Goal: Navigation & Orientation: Go to known website

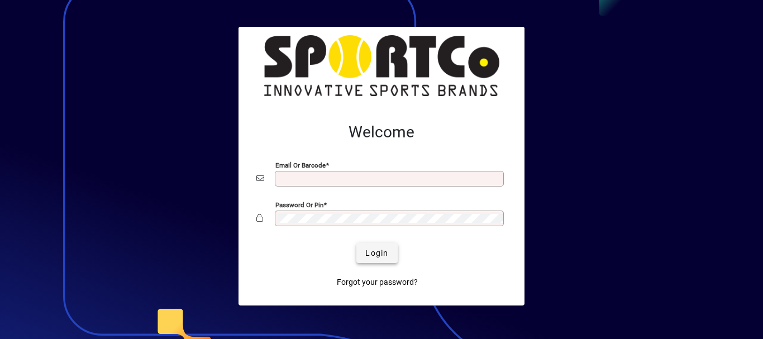
type input "**********"
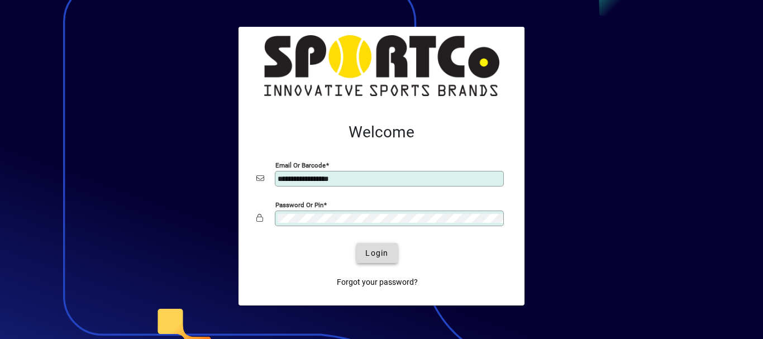
click at [369, 254] on span "Login" at bounding box center [376, 253] width 23 height 12
